Goal: Task Accomplishment & Management: Manage account settings

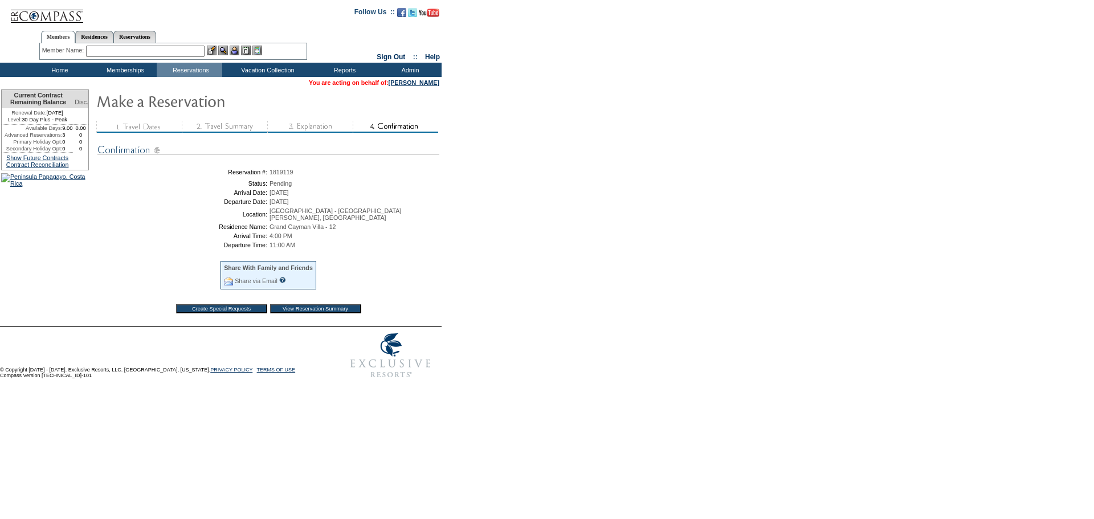
click at [348, 313] on input "View Reservation Summary" at bounding box center [315, 308] width 91 height 9
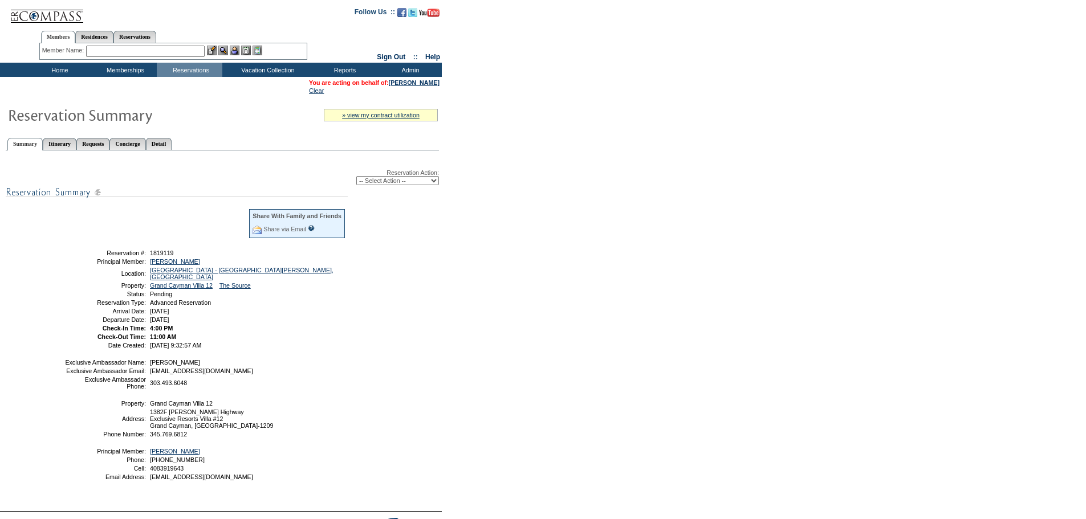
click at [400, 180] on select "-- Select Action -- Modify Reservation Dates Modify Reservation Cost Modify Occ…" at bounding box center [397, 180] width 83 height 9
select select "ConfirmRes"
click at [356, 178] on select "-- Select Action -- Modify Reservation Dates Modify Reservation Cost Modify Occ…" at bounding box center [397, 180] width 83 height 9
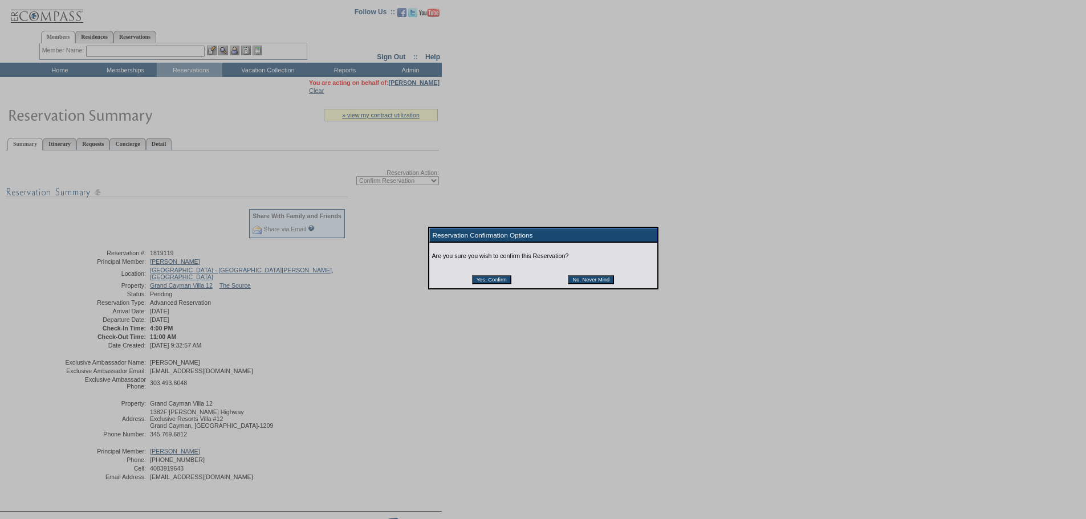
click at [486, 280] on input "Yes, Confirm" at bounding box center [491, 279] width 39 height 9
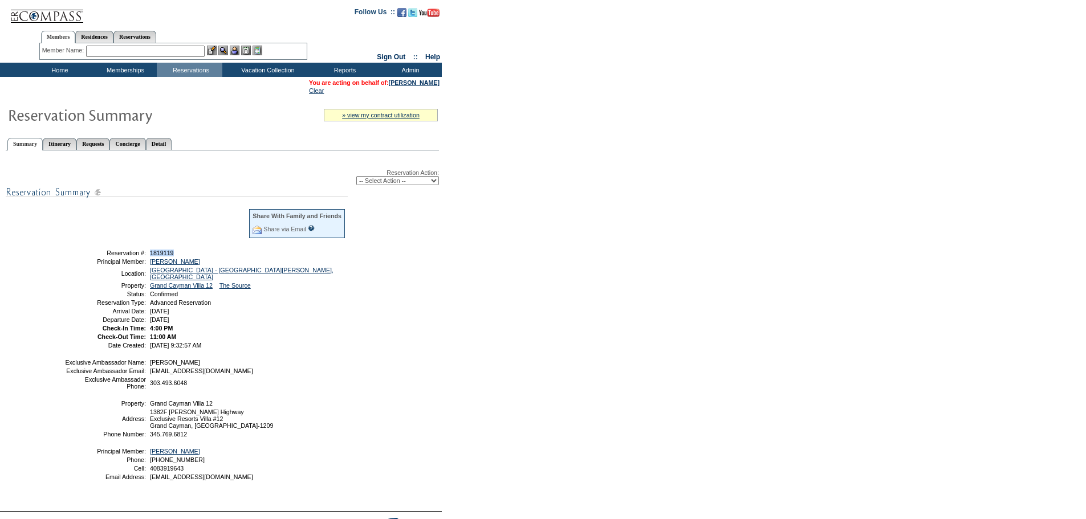
drag, startPoint x: 166, startPoint y: 258, endPoint x: 150, endPoint y: 258, distance: 16.0
click at [150, 256] on td "1819119" at bounding box center [247, 253] width 198 height 7
copy span "1819119"
click at [144, 37] on link "Reservations" at bounding box center [134, 37] width 43 height 12
click at [103, 51] on input "text" at bounding box center [108, 51] width 50 height 11
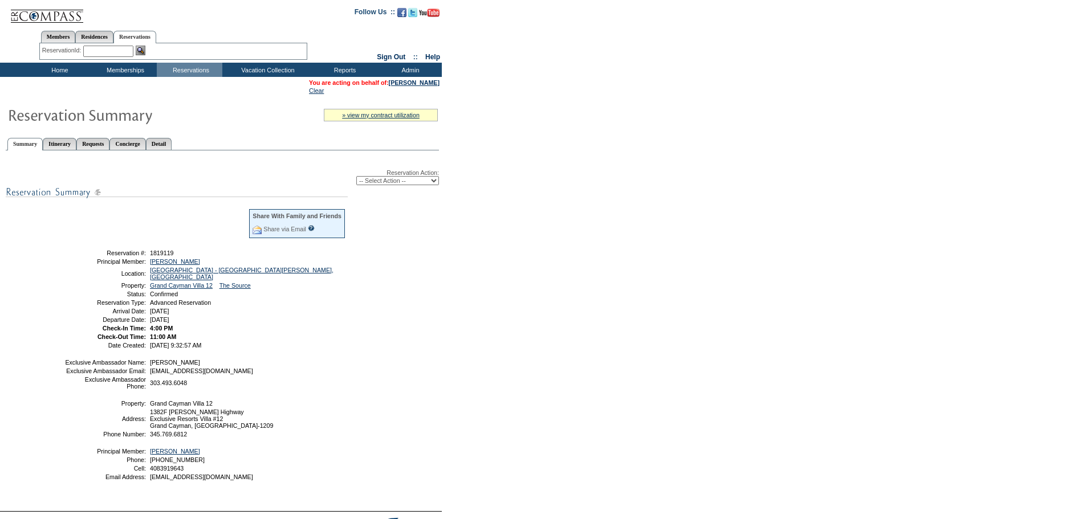
paste input "1812858"
type input "1812858"
click at [142, 50] on img at bounding box center [141, 51] width 10 height 10
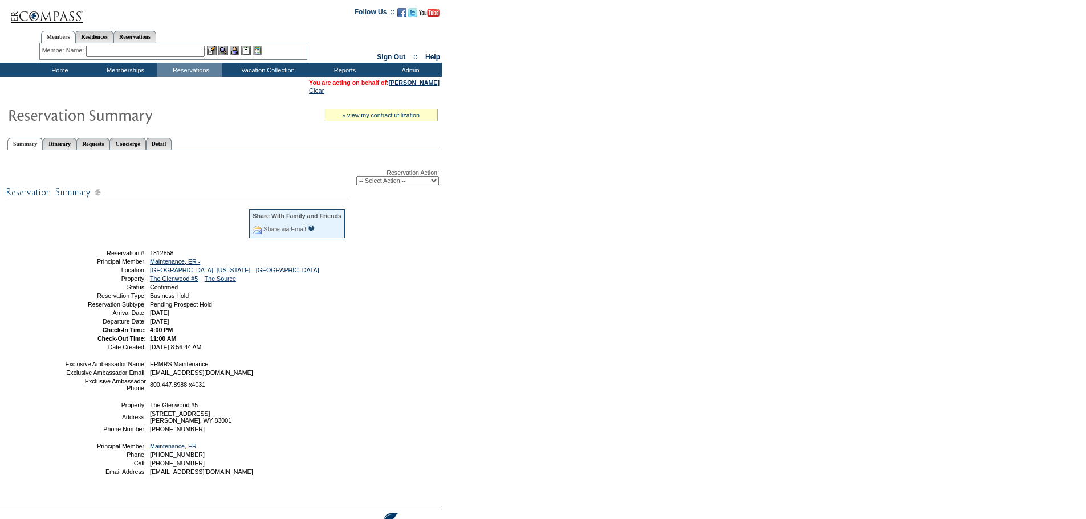
click at [401, 184] on select "-- Select Action -- Modify Reservation Dates Modify Reservation Cost Modify Occ…" at bounding box center [397, 180] width 83 height 9
select select "CancelRes"
click at [356, 178] on select "-- Select Action -- Modify Reservation Dates Modify Reservation Cost Modify Occ…" at bounding box center [397, 180] width 83 height 9
